Goal: Task Accomplishment & Management: Complete application form

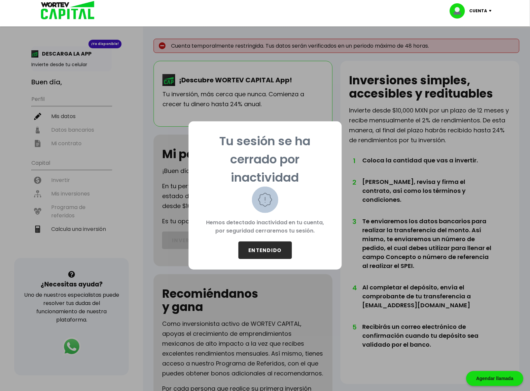
click at [273, 246] on button "ENTENDIDO" at bounding box center [266, 250] width 54 height 18
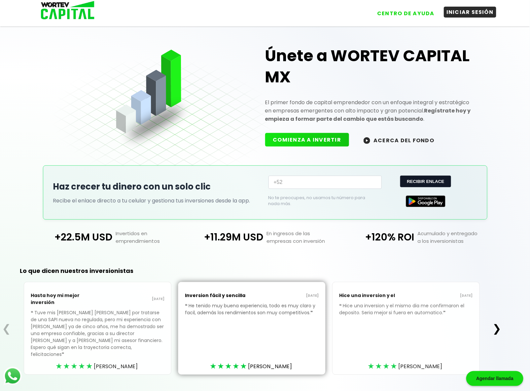
click at [468, 13] on button "INICIAR SESIÓN" at bounding box center [470, 12] width 53 height 11
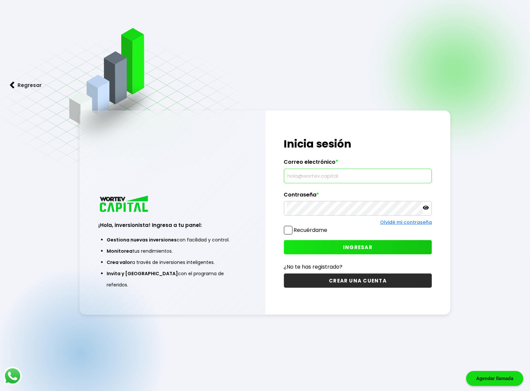
click at [311, 175] on input "text" at bounding box center [358, 176] width 142 height 14
type input "[EMAIL_ADDRESS][DOMAIN_NAME]"
click at [426, 208] on icon at bounding box center [426, 208] width 6 height 4
click at [426, 208] on icon at bounding box center [426, 207] width 6 height 5
click at [374, 247] on button "INGRESAR" at bounding box center [358, 247] width 148 height 14
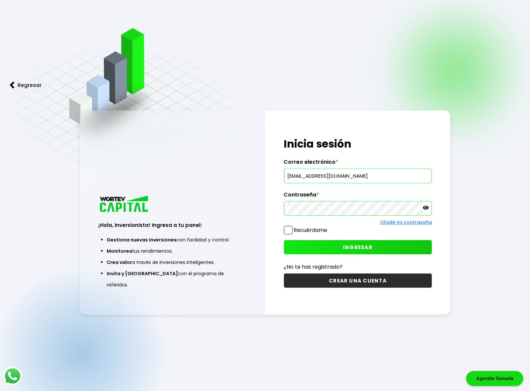
click at [427, 209] on icon at bounding box center [426, 208] width 6 height 6
click at [288, 228] on span at bounding box center [288, 230] width 9 height 9
click at [329, 227] on input "Recuérdame" at bounding box center [329, 227] width 0 height 0
click at [366, 250] on span "INGRESAR" at bounding box center [357, 247] width 29 height 7
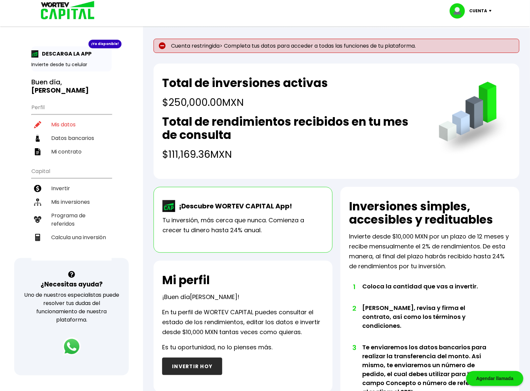
click at [249, 48] on p "Cuenta restringida> Completa tus datos para acceder a todas las funciones de tu…" at bounding box center [337, 46] width 366 height 14
click at [65, 118] on li "Mis datos" at bounding box center [71, 125] width 80 height 14
select select "Hombre"
select select "Posgrado"
select select "CH"
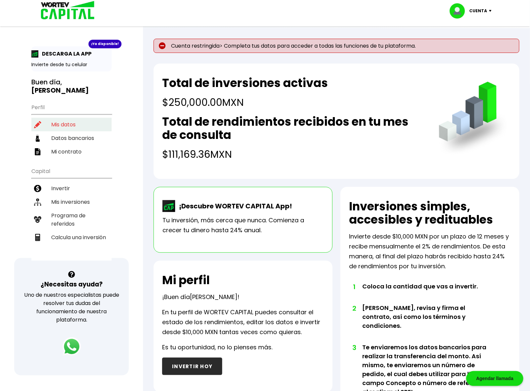
select select "BBVA Bancomer"
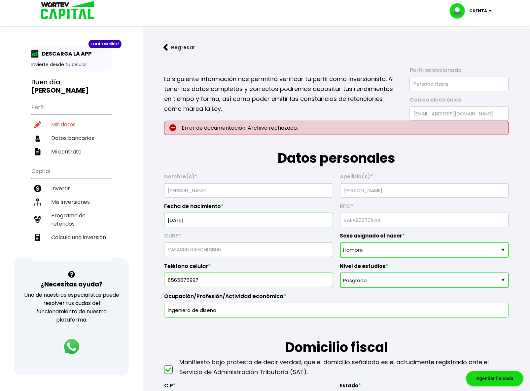
click at [214, 132] on p "Error de documentación: Archivo rechazado." at bounding box center [336, 128] width 345 height 14
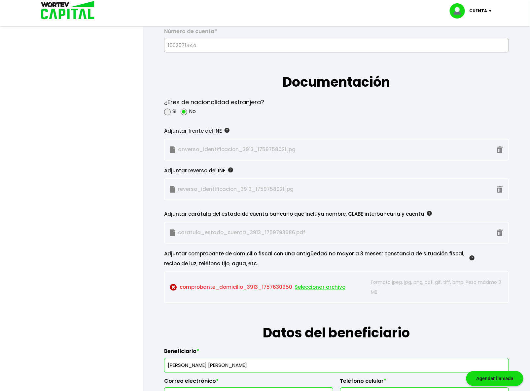
scroll to position [514, 0]
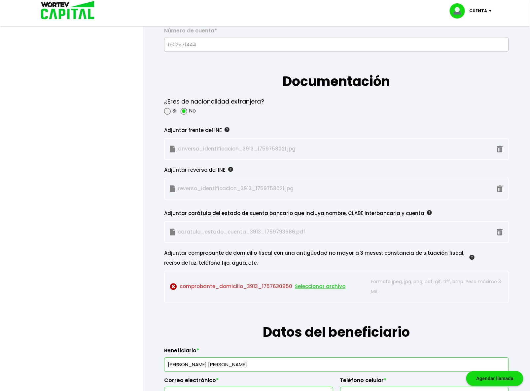
click at [118, 364] on div at bounding box center [265, 195] width 530 height 391
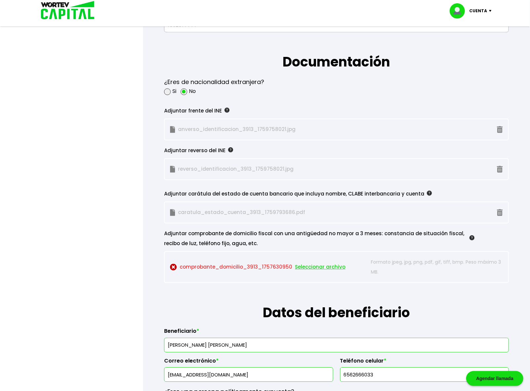
scroll to position [551, 0]
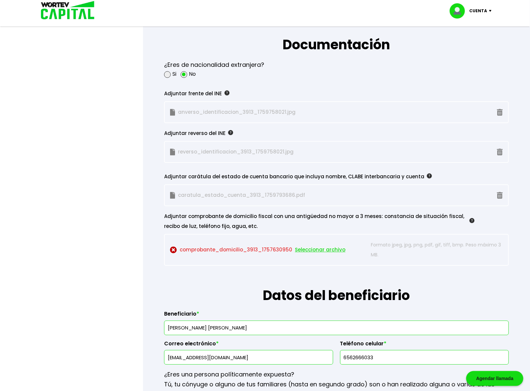
click at [304, 248] on span "Seleccionar archivo" at bounding box center [320, 250] width 51 height 10
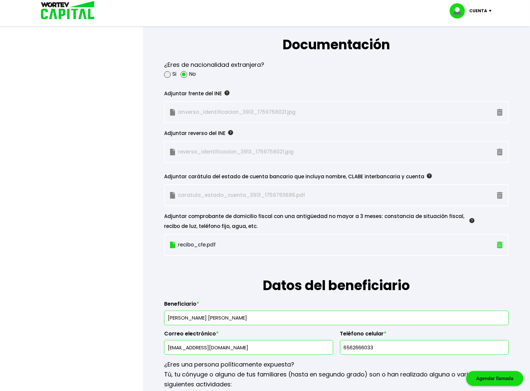
click at [111, 286] on div at bounding box center [265, 195] width 530 height 391
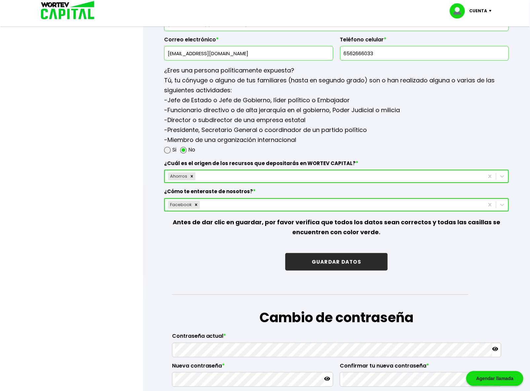
scroll to position [954, 0]
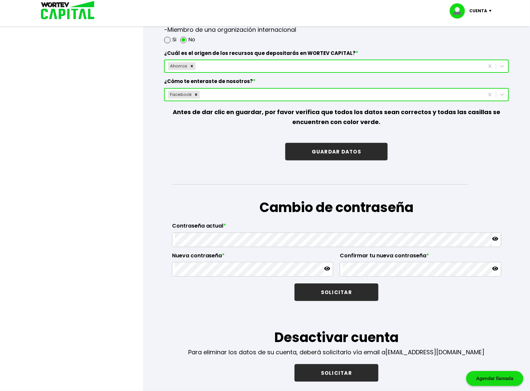
click at [337, 143] on button "GUARDAR DATOS" at bounding box center [337, 152] width 102 height 18
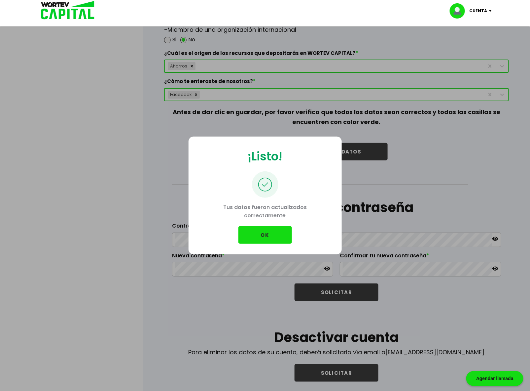
click at [287, 229] on button "OK" at bounding box center [266, 235] width 54 height 18
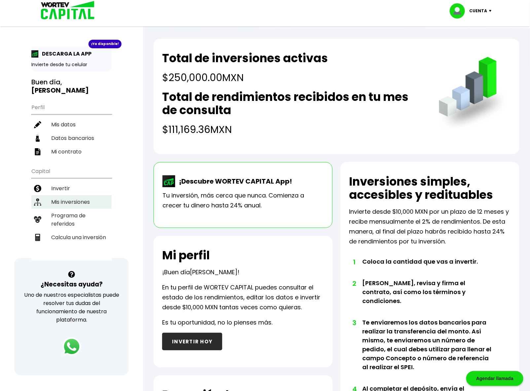
click at [65, 195] on li "Mis inversiones" at bounding box center [71, 202] width 80 height 14
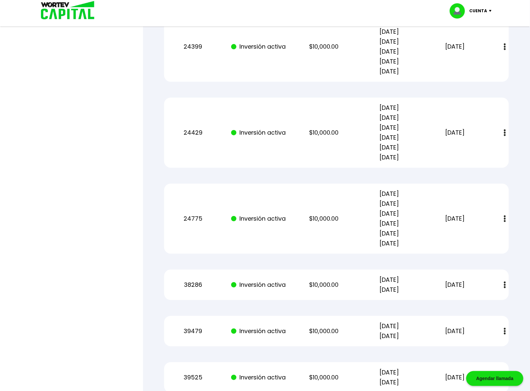
scroll to position [1521, 0]
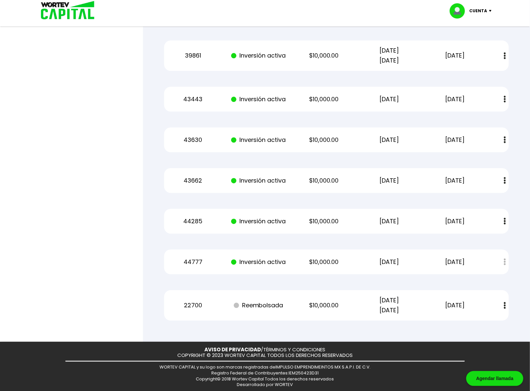
drag, startPoint x: 325, startPoint y: 207, endPoint x: 325, endPoint y: 310, distance: 103.1
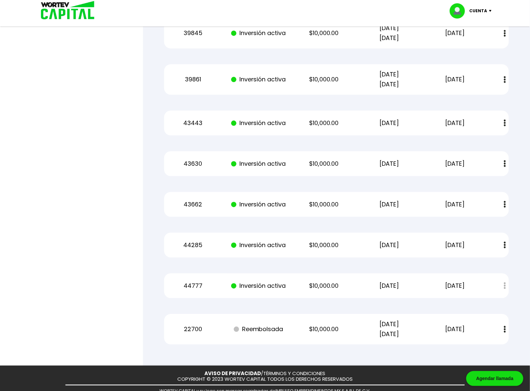
scroll to position [1485, 0]
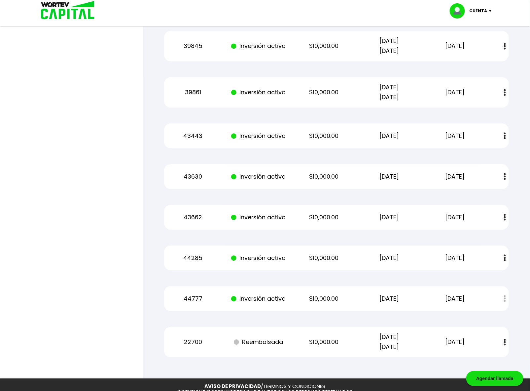
drag, startPoint x: 377, startPoint y: 296, endPoint x: 397, endPoint y: 296, distance: 19.2
click at [397, 296] on p "[DATE]" at bounding box center [389, 298] width 55 height 10
